Goal: Check status: Check status

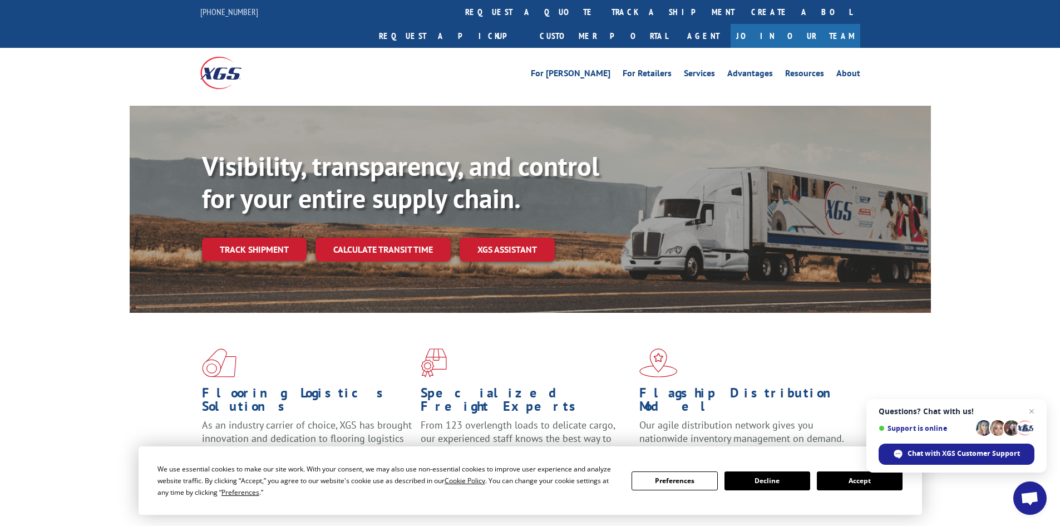
drag, startPoint x: 499, startPoint y: 13, endPoint x: 462, endPoint y: 61, distance: 60.8
click at [462, 61] on div "For [PERSON_NAME] For Retailers Services Advantages Resources About For [PERSON…" at bounding box center [530, 73] width 660 height 50
click at [603, 14] on link "track a shipment" at bounding box center [673, 12] width 140 height 24
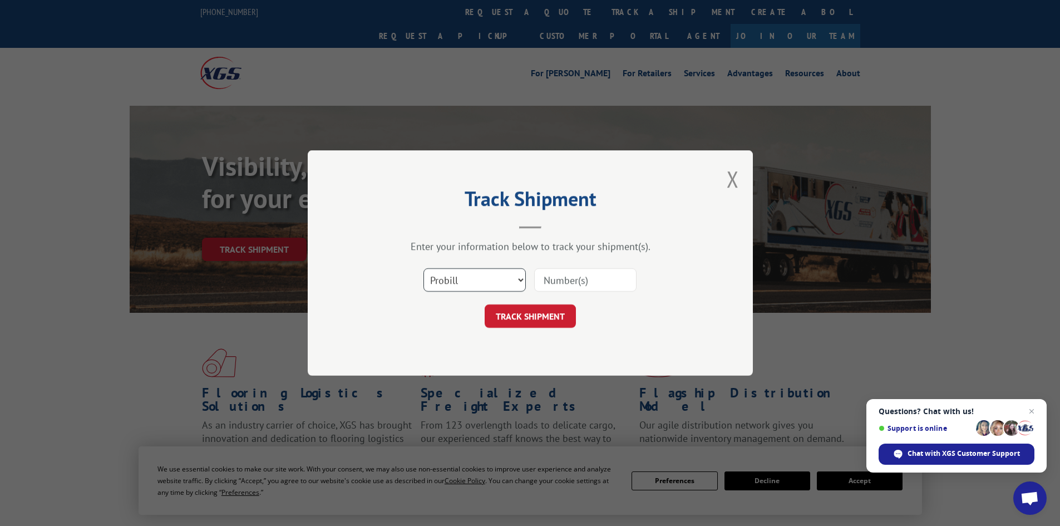
click at [456, 279] on select "Select category... Probill BOL PO" at bounding box center [475, 279] width 102 height 23
select select "bol"
click at [424, 268] on select "Select category... Probill BOL PO" at bounding box center [475, 279] width 102 height 23
paste input "6007673"
type input "6007673"
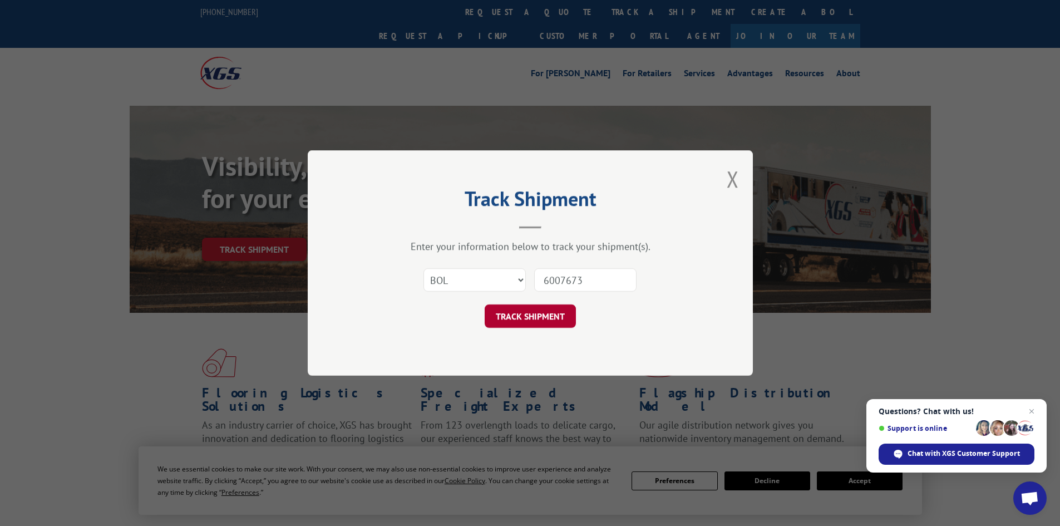
click at [524, 316] on button "TRACK SHIPMENT" at bounding box center [530, 316] width 91 height 23
